Goal: Information Seeking & Learning: Learn about a topic

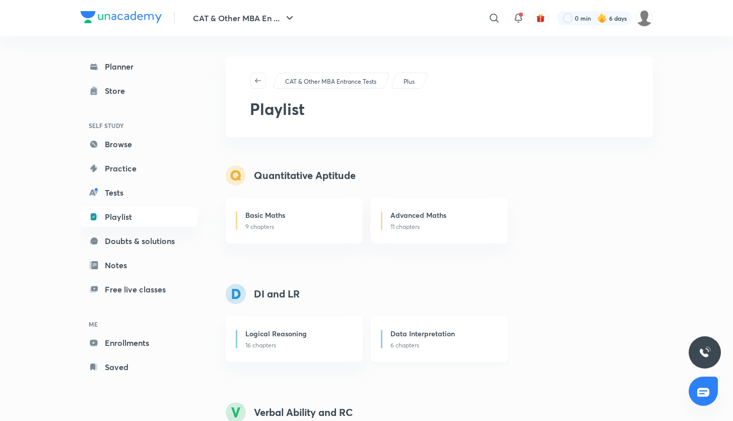
click at [403, 344] on p "6 chapters" at bounding box center [442, 345] width 105 height 9
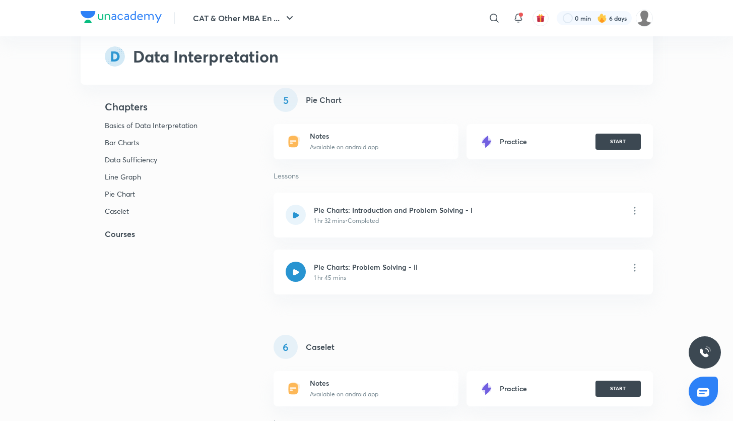
scroll to position [1922, 0]
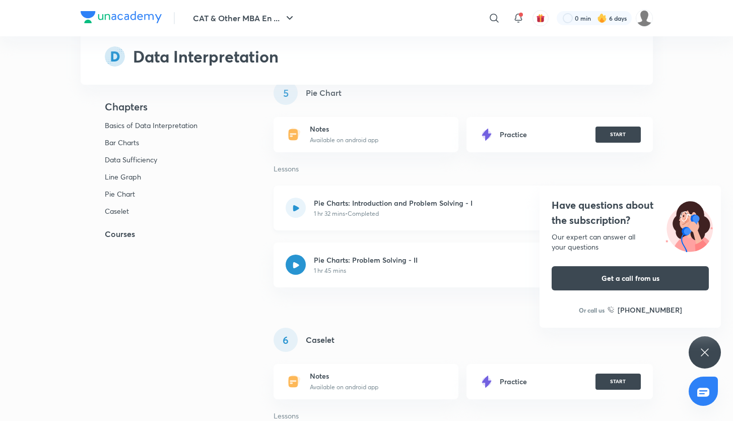
click at [300, 207] on div at bounding box center [296, 208] width 20 height 20
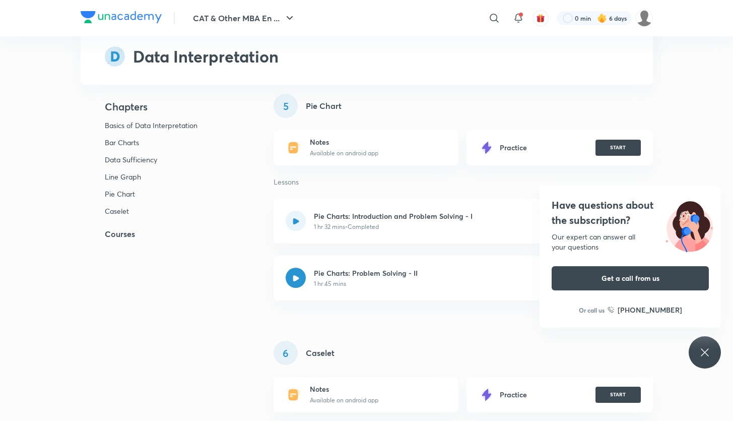
scroll to position [1905, 0]
